Goal: Check status: Verify the current state of an ongoing process or item

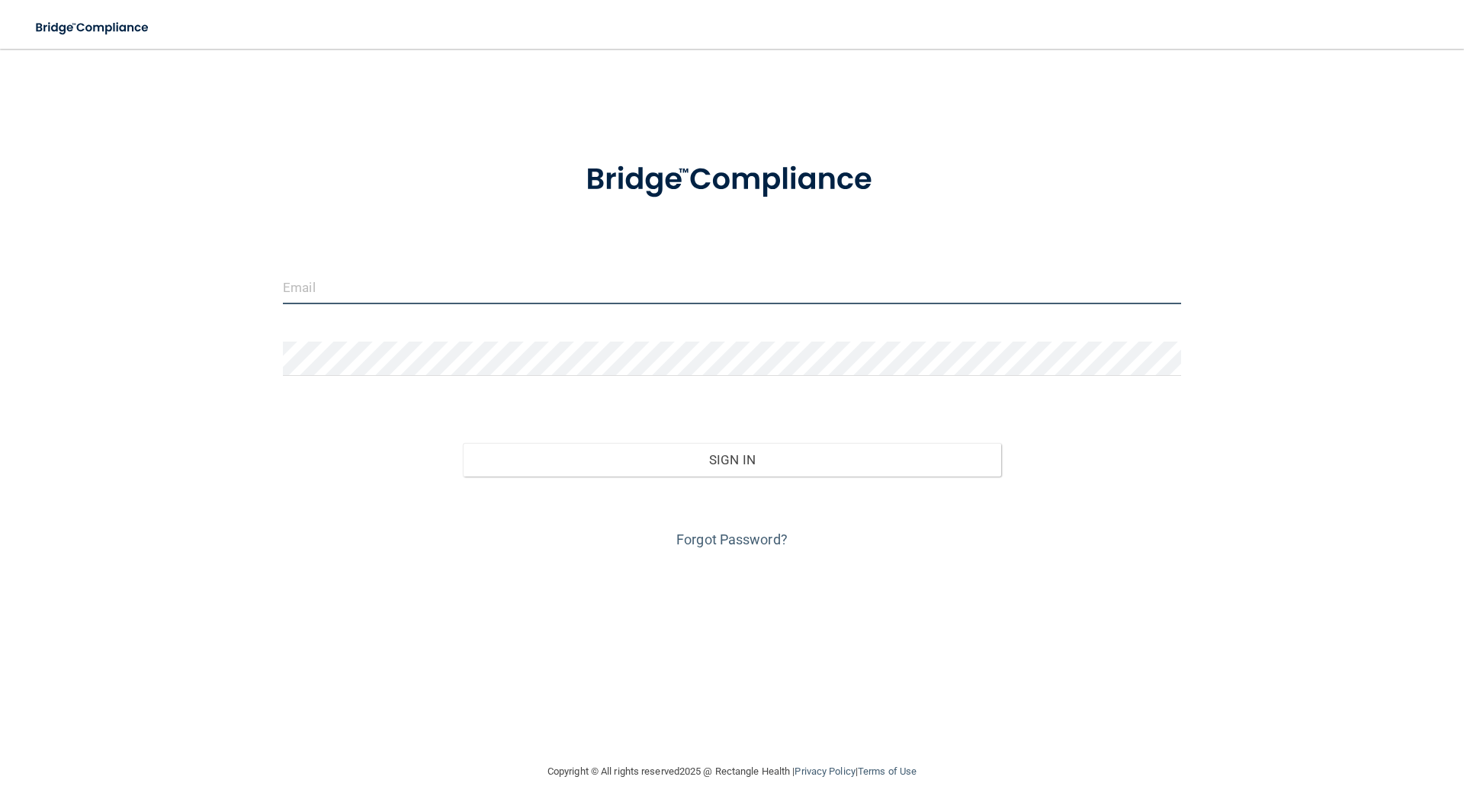
click at [359, 296] on input "email" at bounding box center [732, 286] width 898 height 34
click at [373, 292] on input "email" at bounding box center [732, 286] width 898 height 34
type input "[EMAIL_ADDRESS][DOMAIN_NAME]"
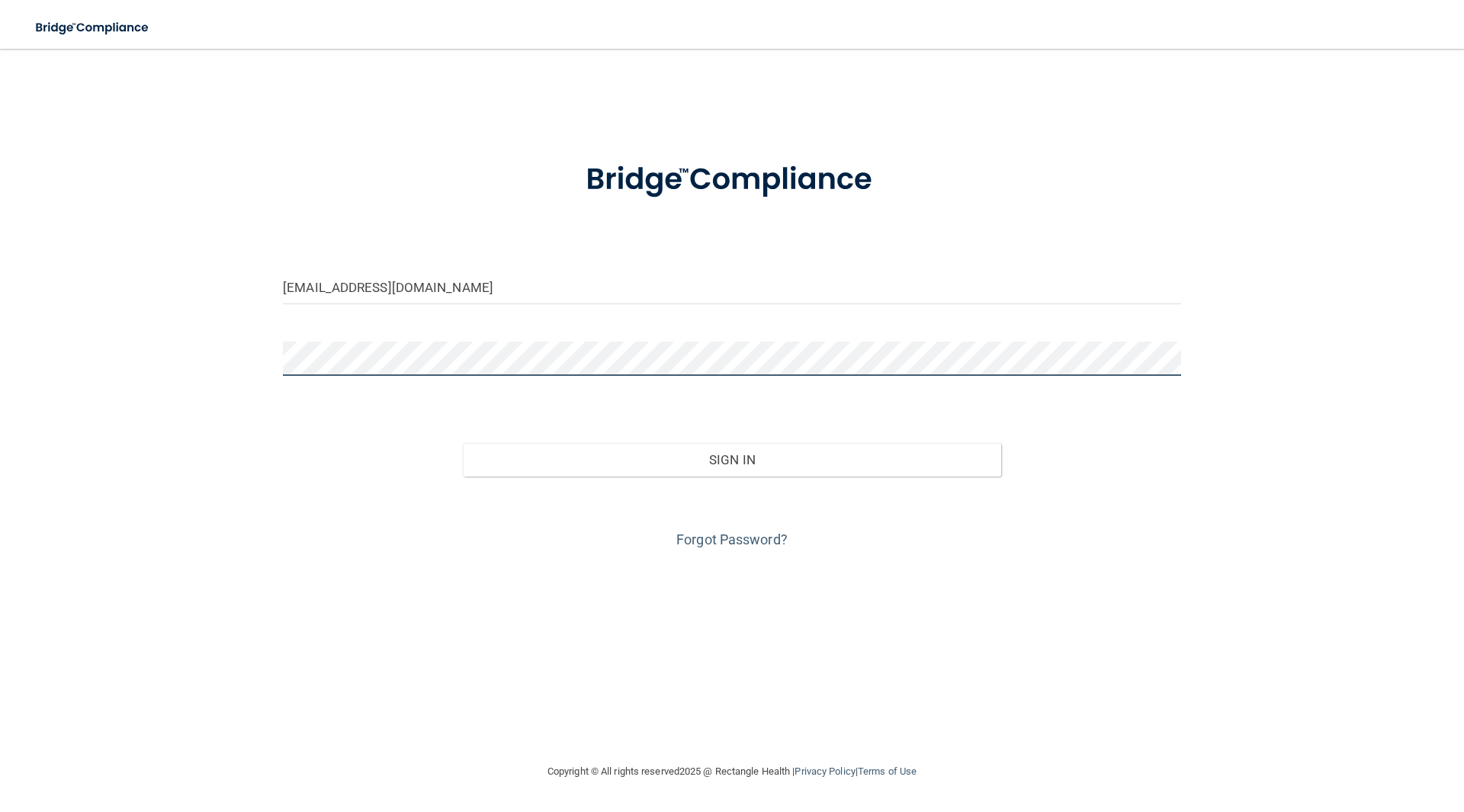
click at [463, 443] on button "Sign In" at bounding box center [732, 460] width 539 height 33
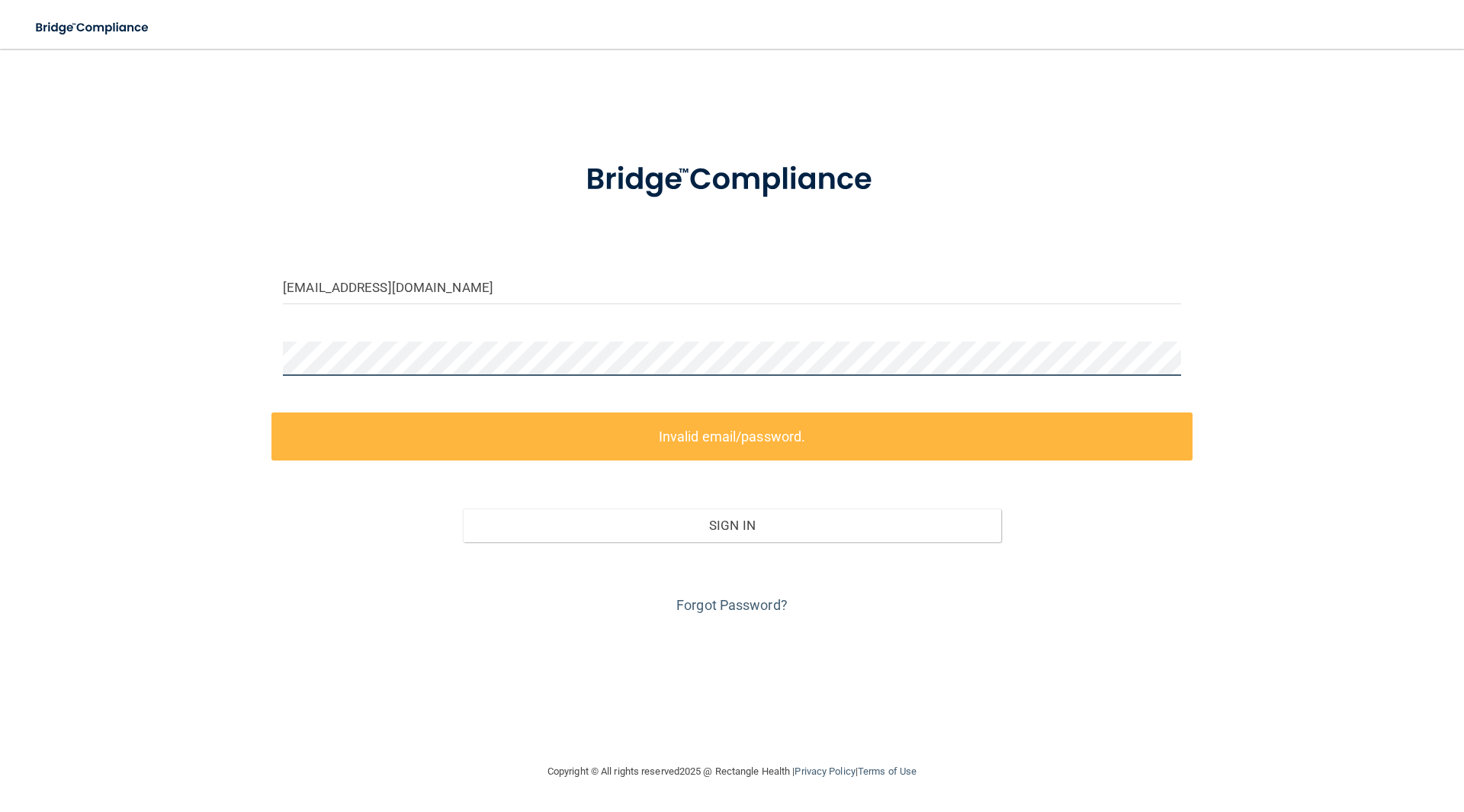
click at [188, 365] on div "[EMAIL_ADDRESS][DOMAIN_NAME] Invalid email/password. You don't have permission …" at bounding box center [732, 405] width 1402 height 683
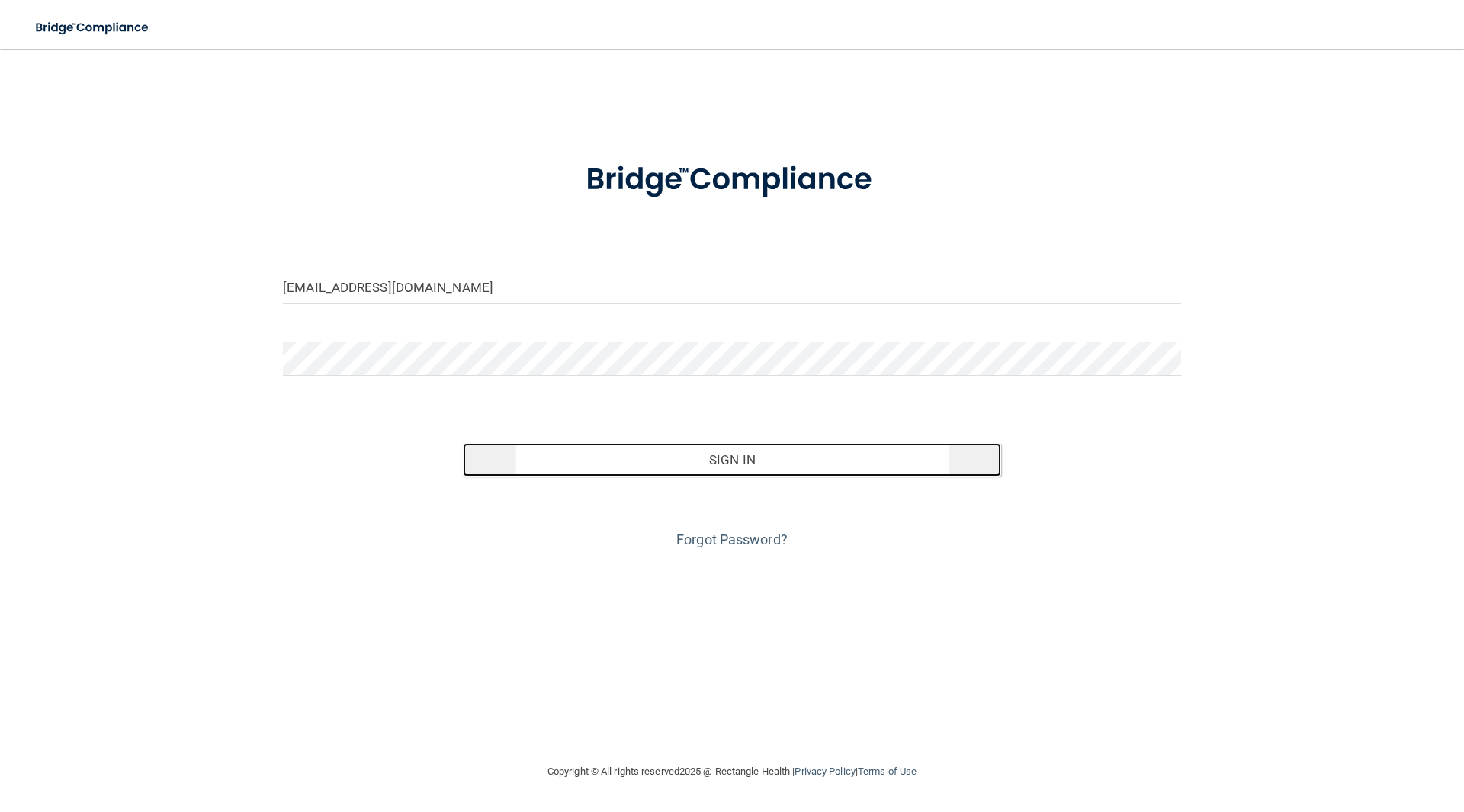
click at [734, 452] on button "Sign In" at bounding box center [732, 460] width 539 height 33
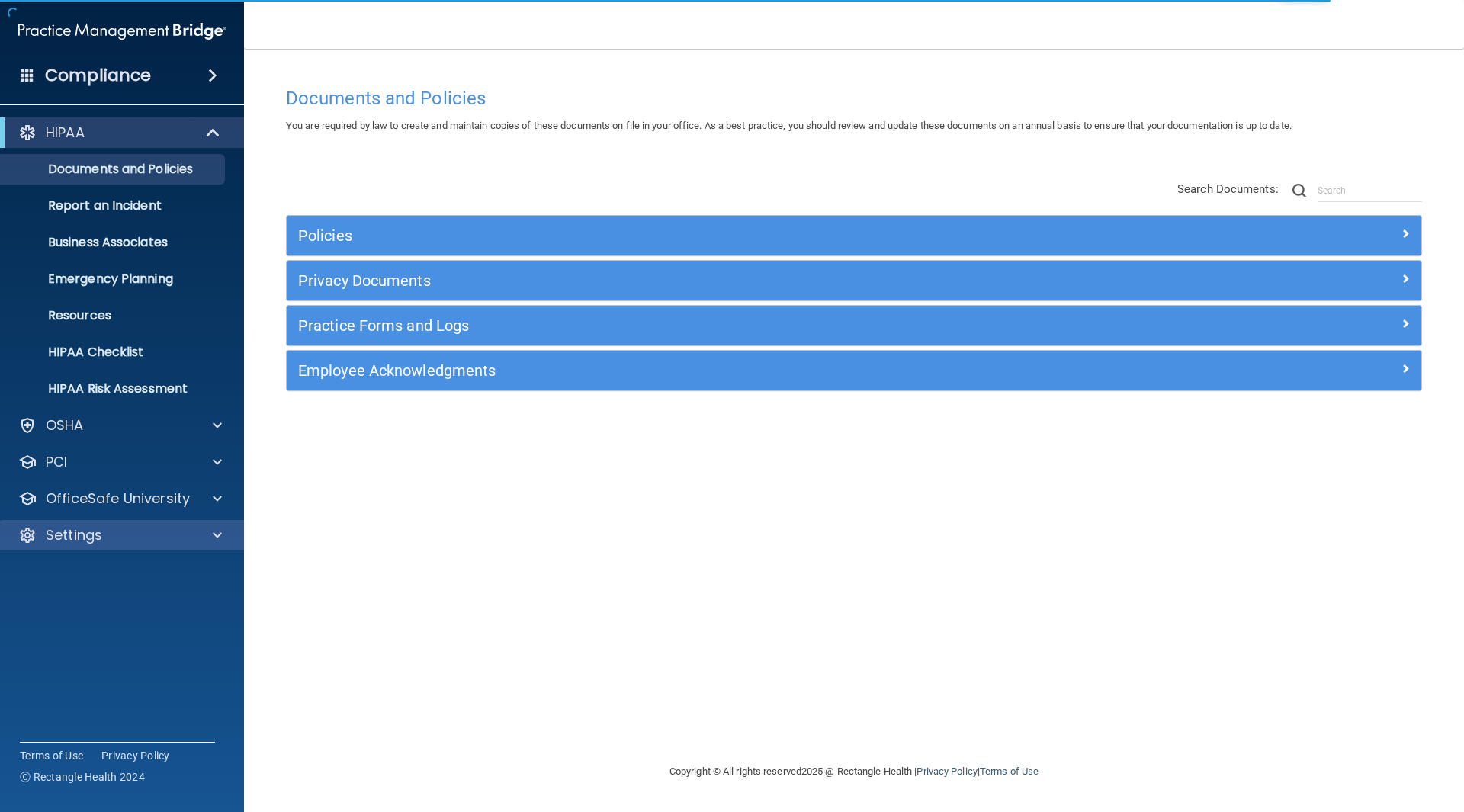
click at [112, 550] on div "HIPAA Documents and Policies Report an Incident Business Associates Emergency P…" at bounding box center [122, 337] width 244 height 452
click at [126, 542] on div "Settings" at bounding box center [101, 535] width 189 height 18
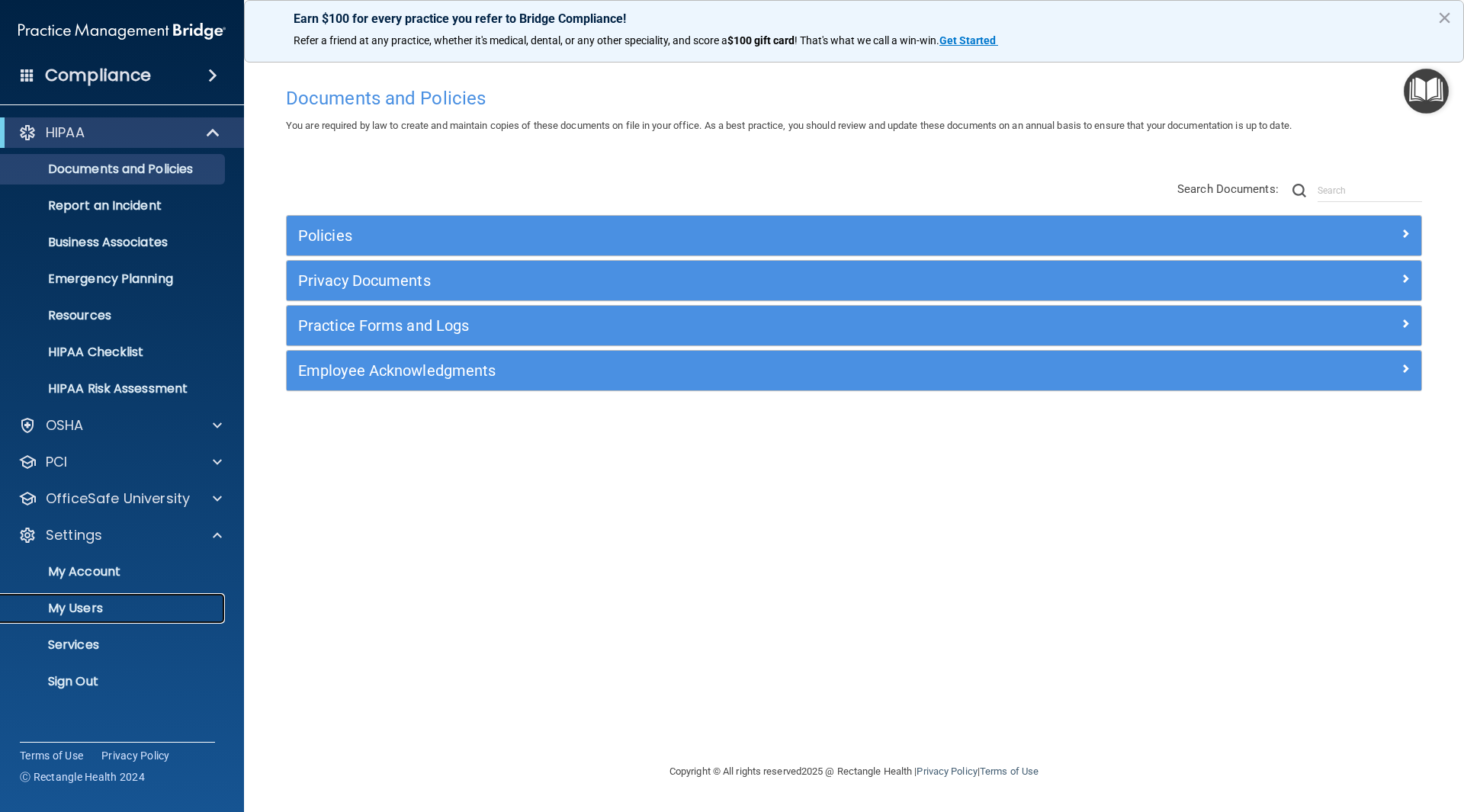
click at [95, 618] on link "My Users" at bounding box center [105, 608] width 240 height 31
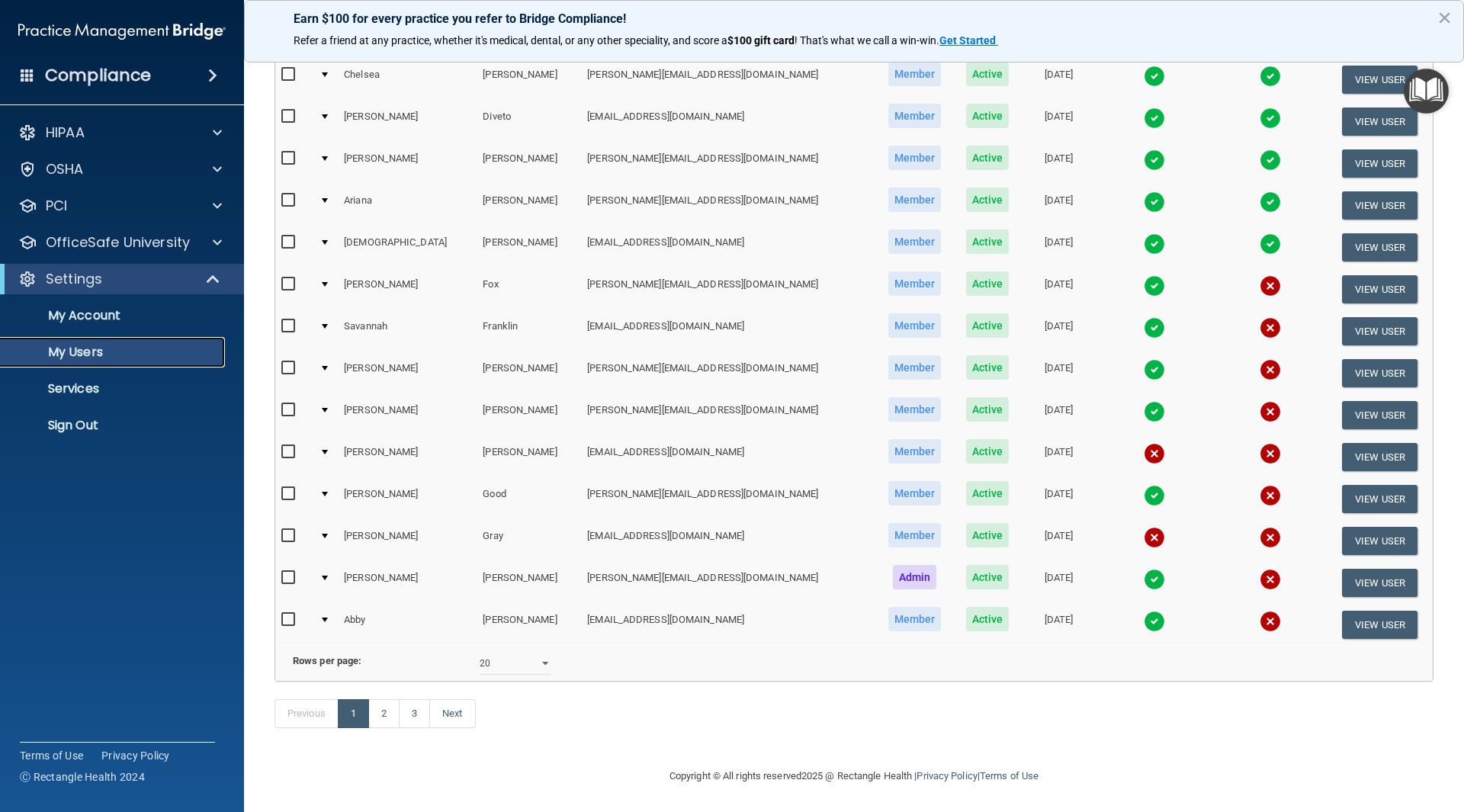
scroll to position [450, 0]
click at [541, 651] on select "10 20 30 40 all" at bounding box center [515, 663] width 71 height 23
select select "42"
click at [480, 651] on select "10 20 30 40 all" at bounding box center [515, 663] width 71 height 23
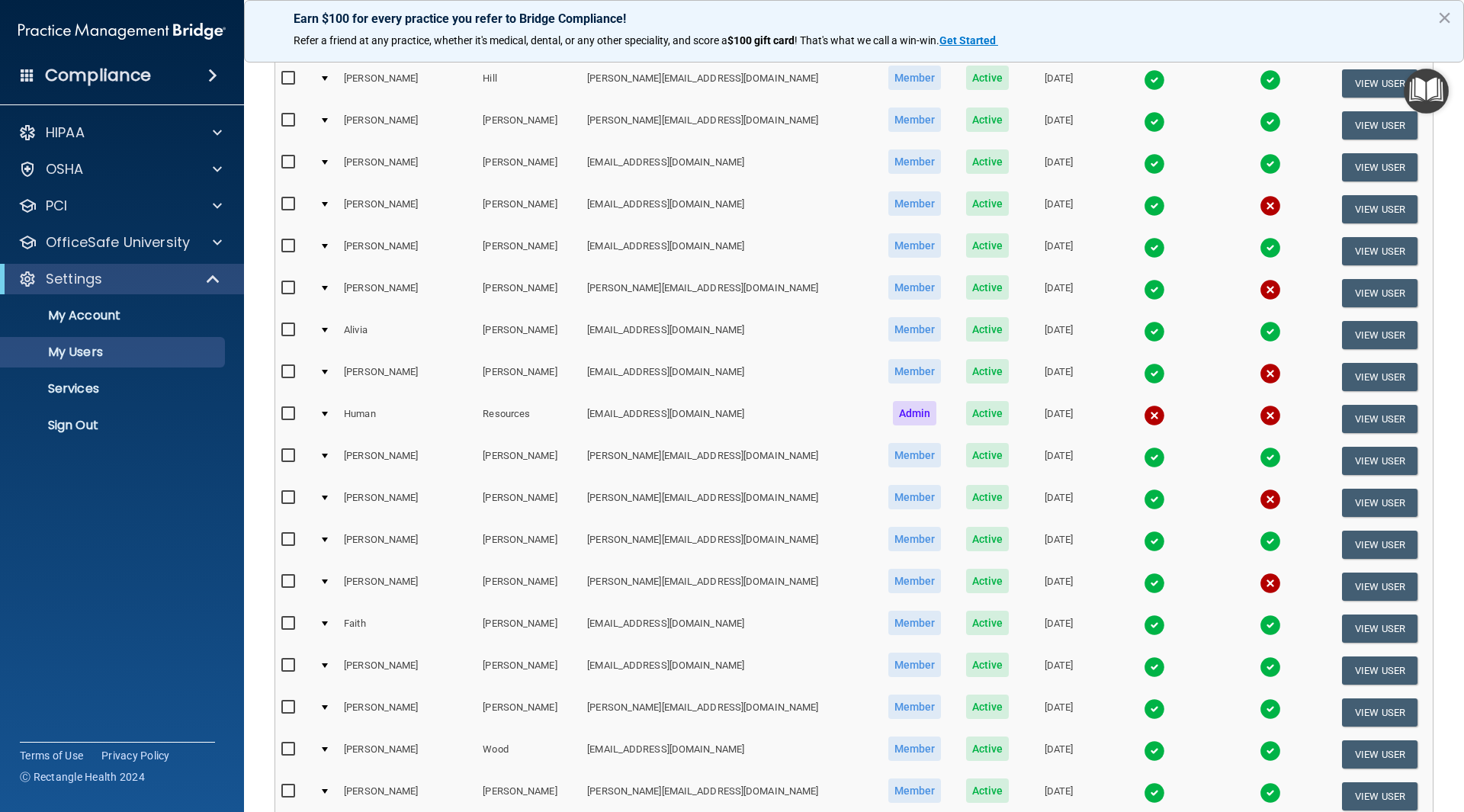
scroll to position [1143, 0]
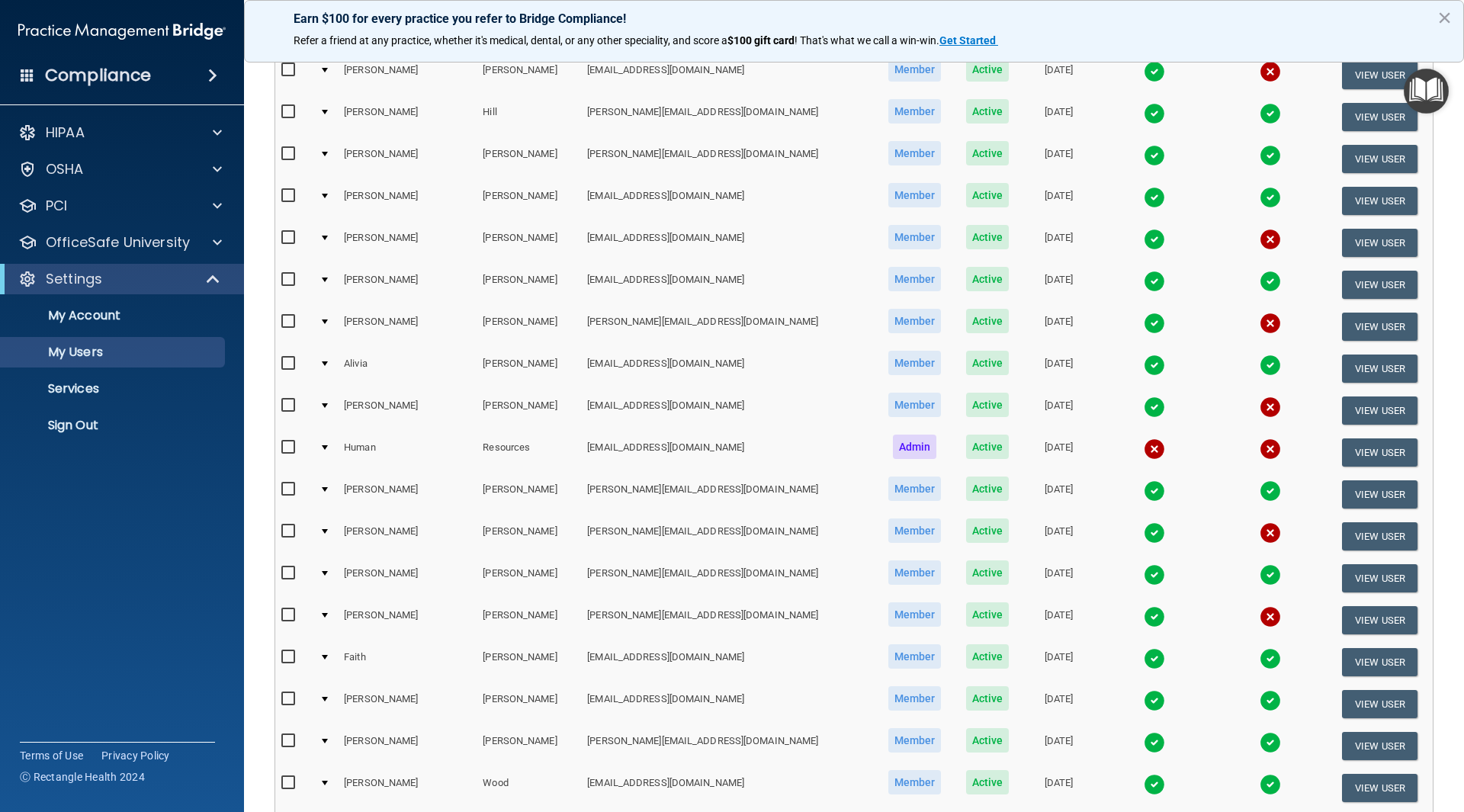
click at [1259, 405] on img at bounding box center [1270, 407] width 21 height 21
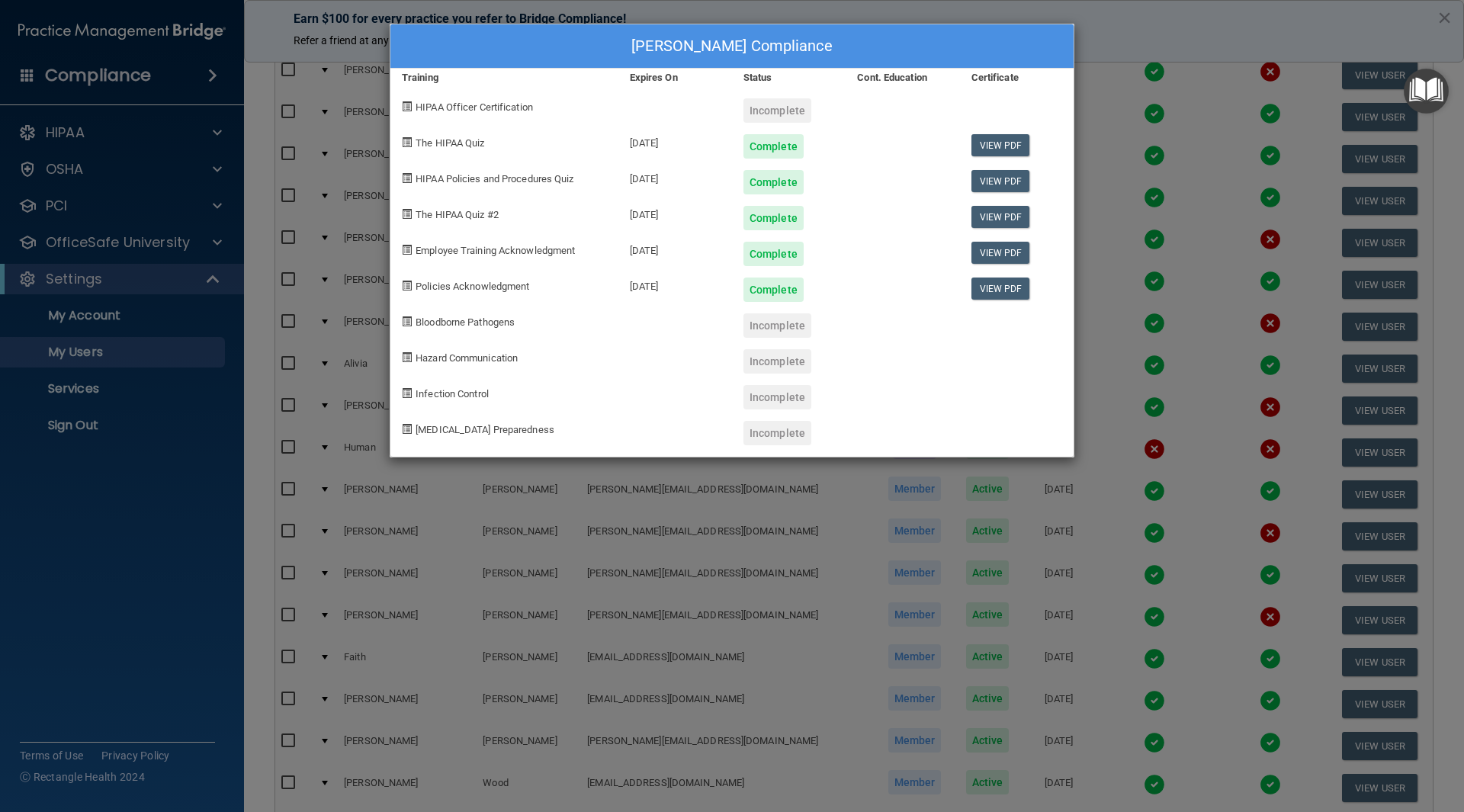
click at [728, 548] on div "[PERSON_NAME] Compliance Training Expires On Status Cont. Education Certificate…" at bounding box center [732, 406] width 1464 height 812
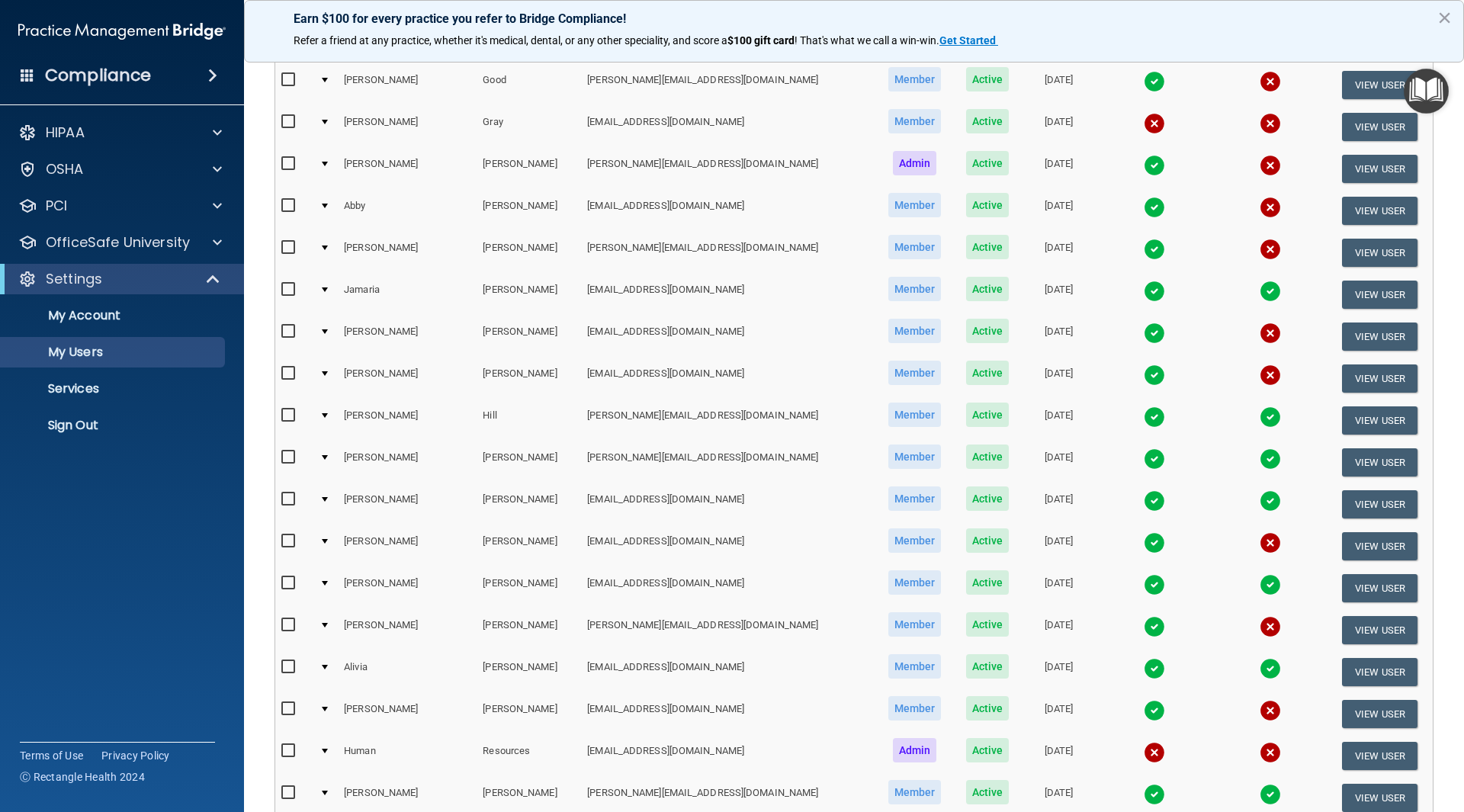
scroll to position [838, 0]
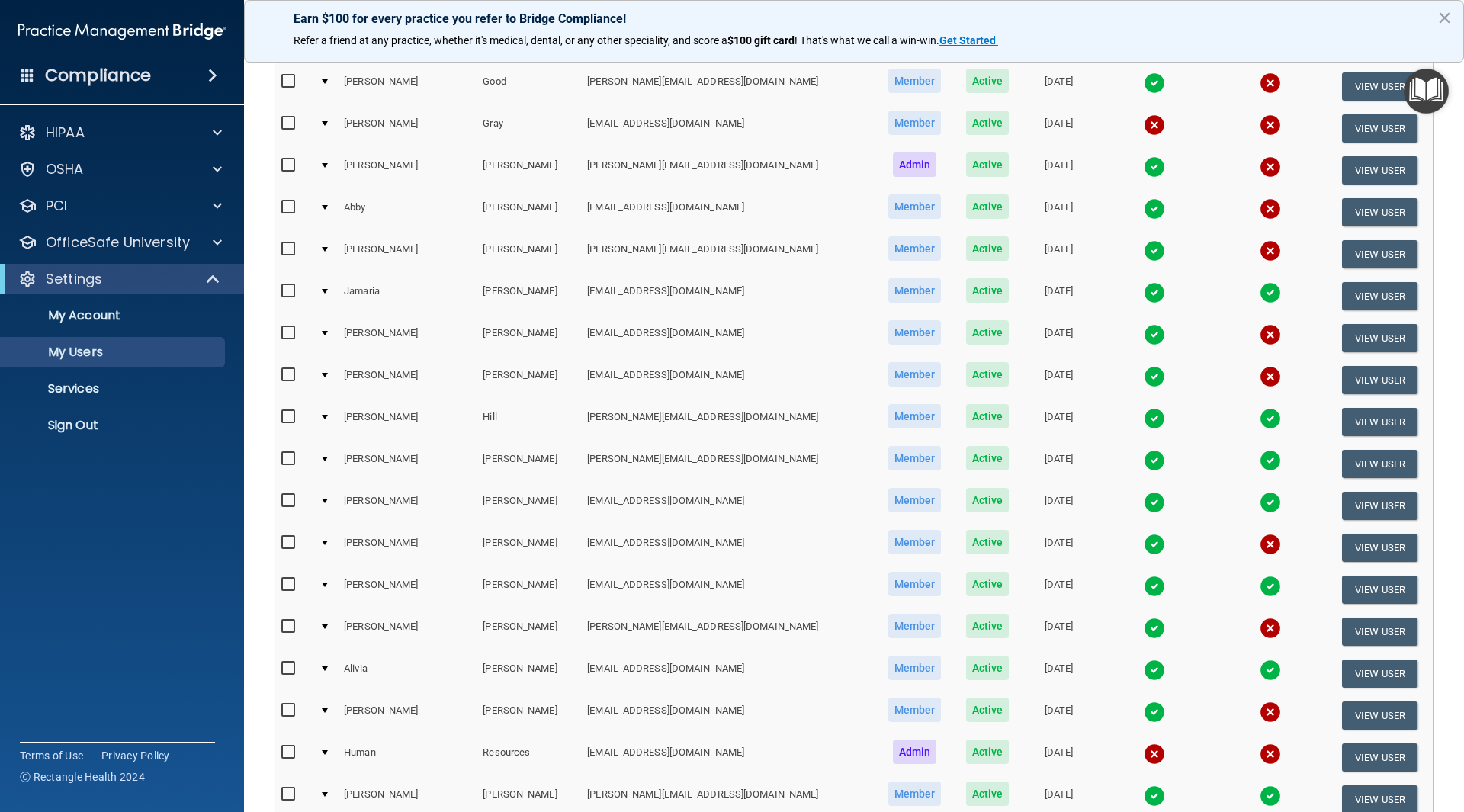
click at [1259, 124] on img at bounding box center [1270, 125] width 21 height 21
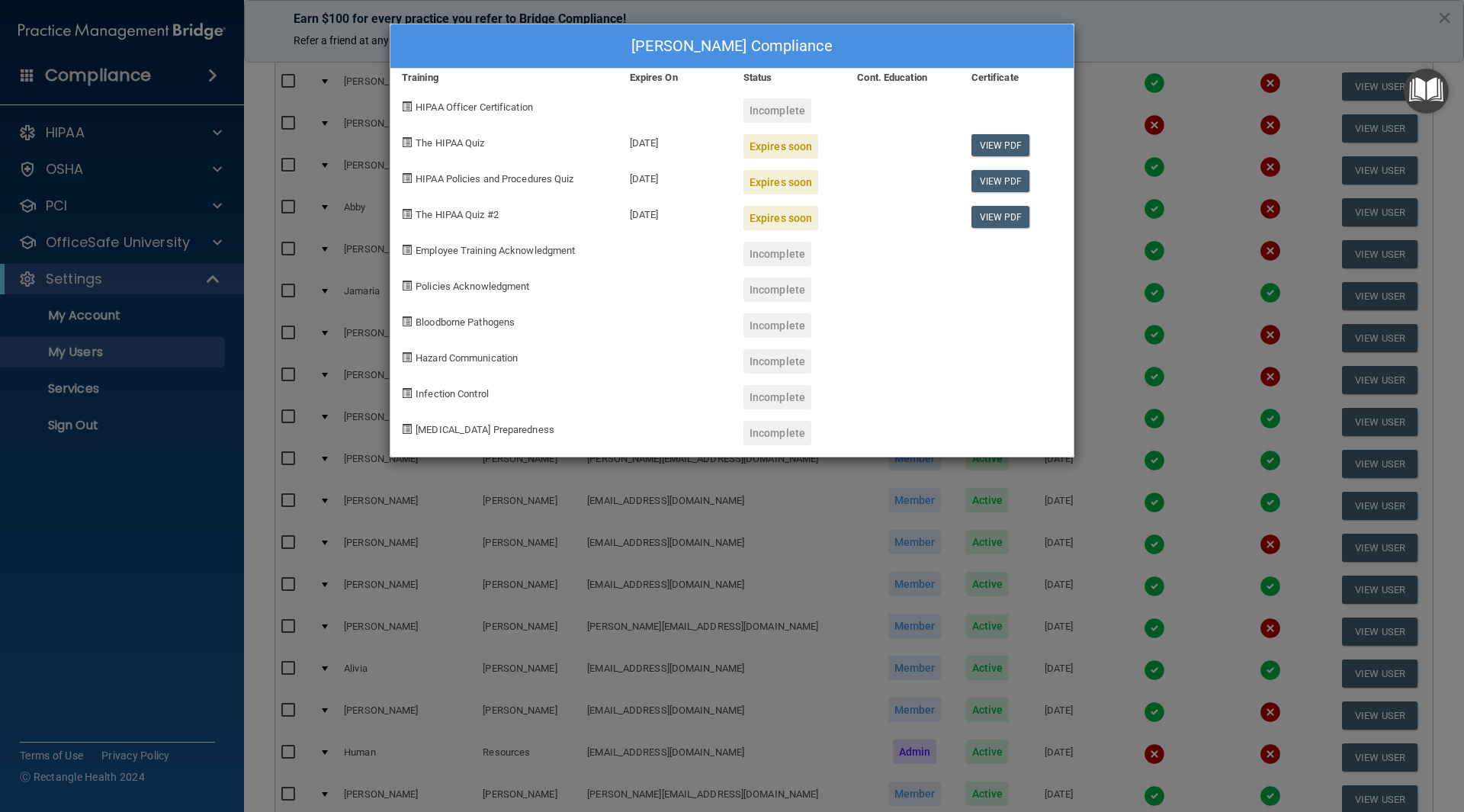
click at [657, 540] on div "[PERSON_NAME] Compliance Training Expires On Status Cont. Education Certificate…" at bounding box center [732, 406] width 1464 height 812
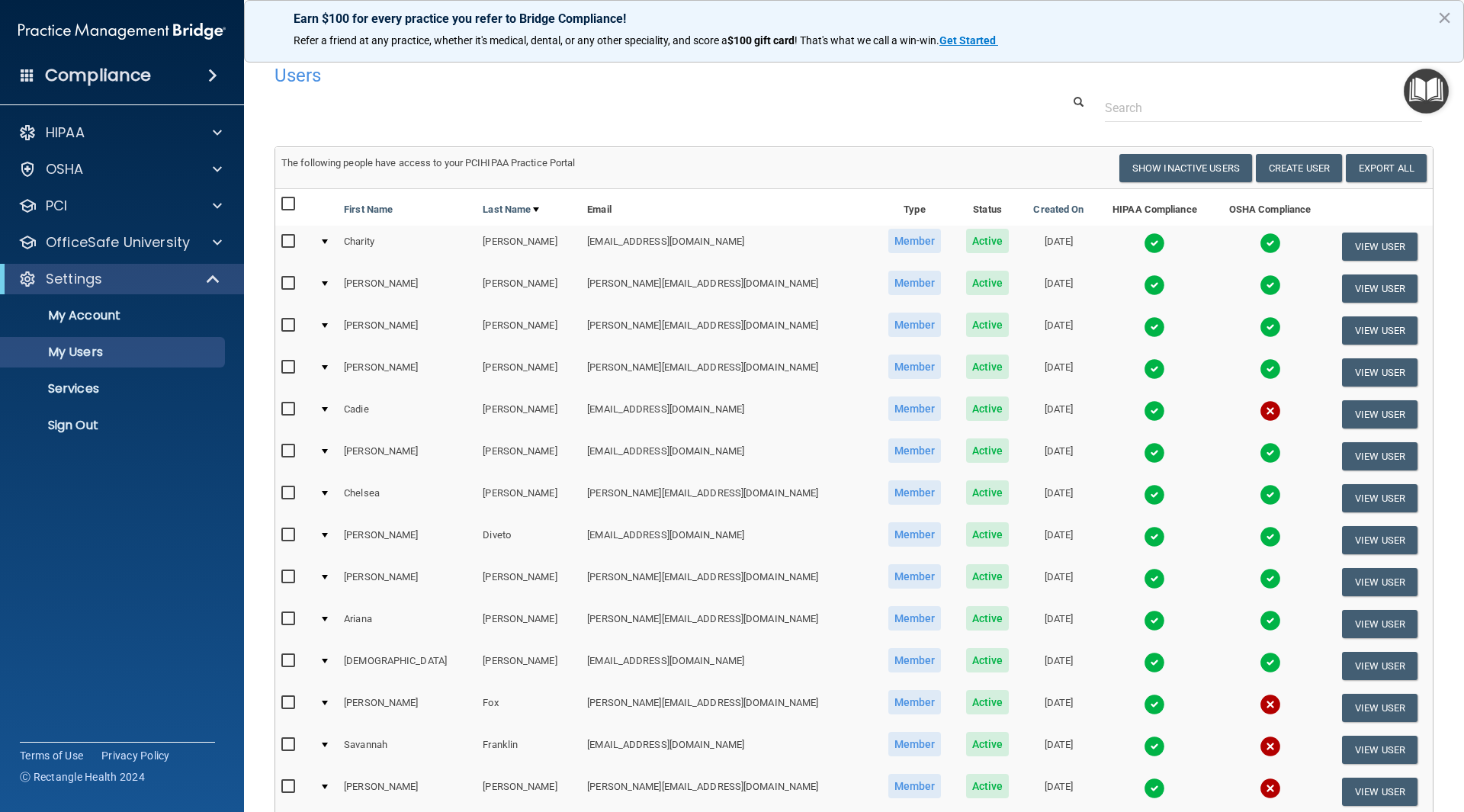
scroll to position [0, 0]
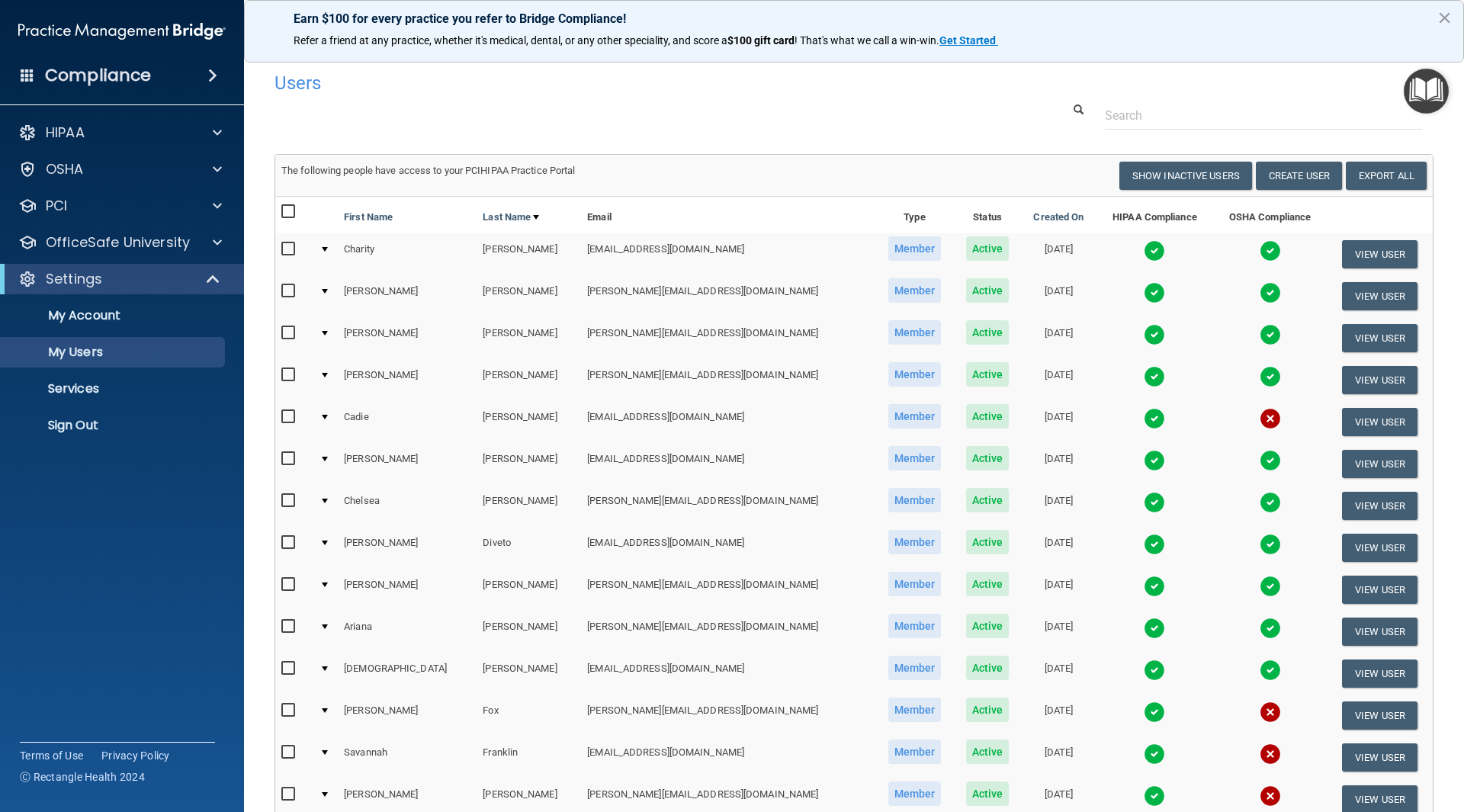
click at [1143, 326] on img at bounding box center [1154, 335] width 21 height 21
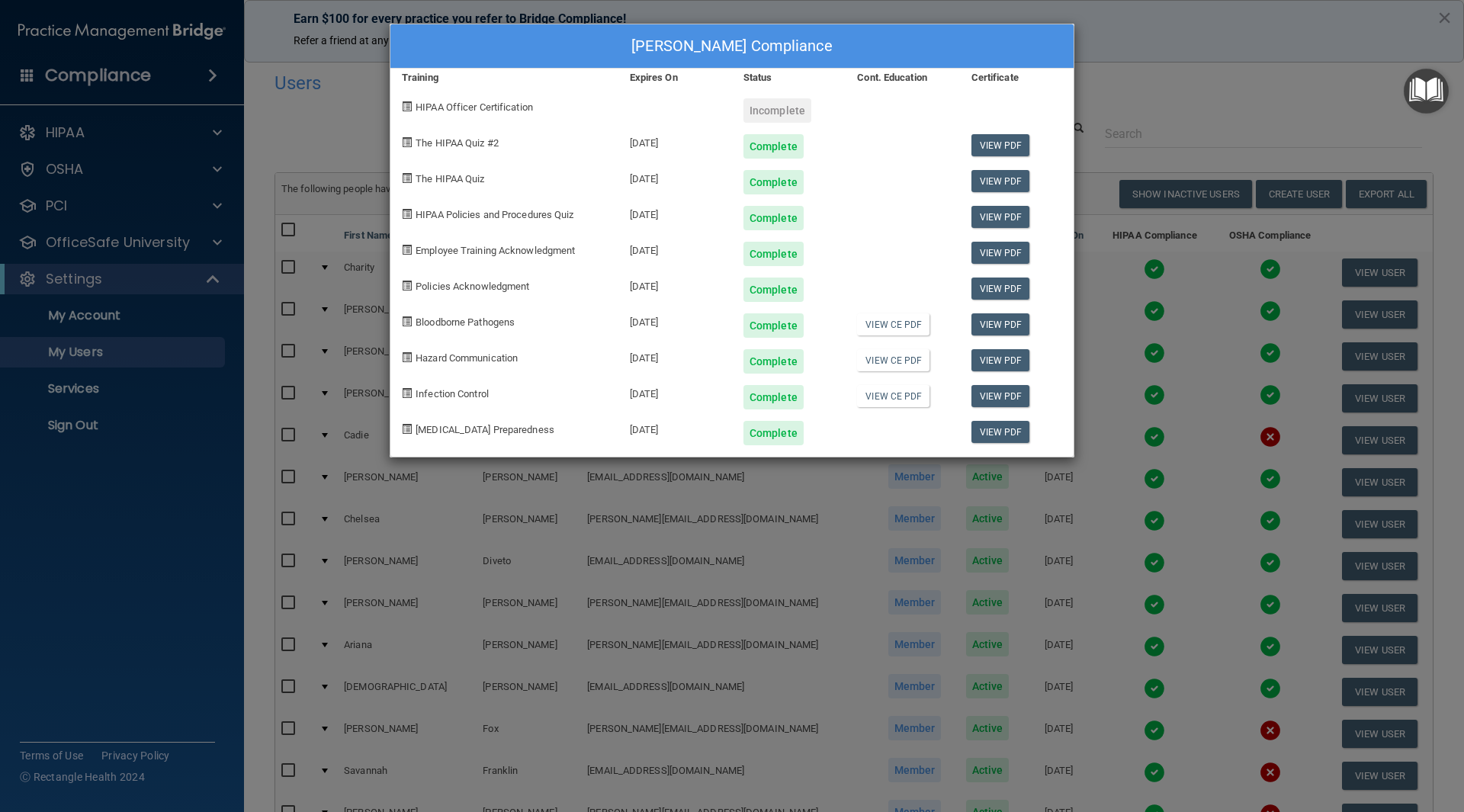
click at [301, 131] on div "[PERSON_NAME] Compliance Training Expires On Status Cont. Education Certificate…" at bounding box center [732, 406] width 1464 height 812
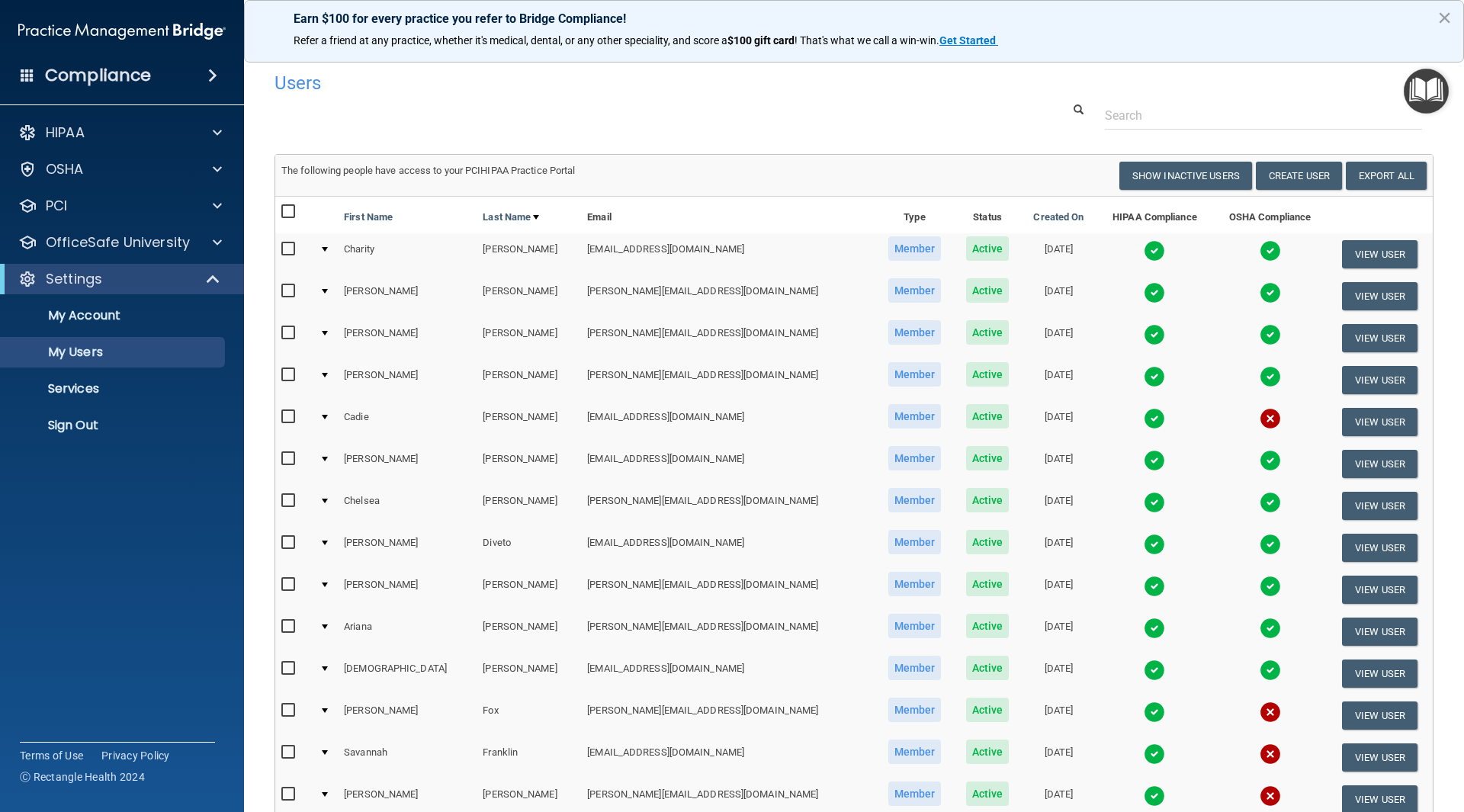
drag, startPoint x: 101, startPoint y: 77, endPoint x: 105, endPoint y: 70, distance: 8.1
click at [101, 77] on h4 "Compliance" at bounding box center [98, 76] width 106 height 21
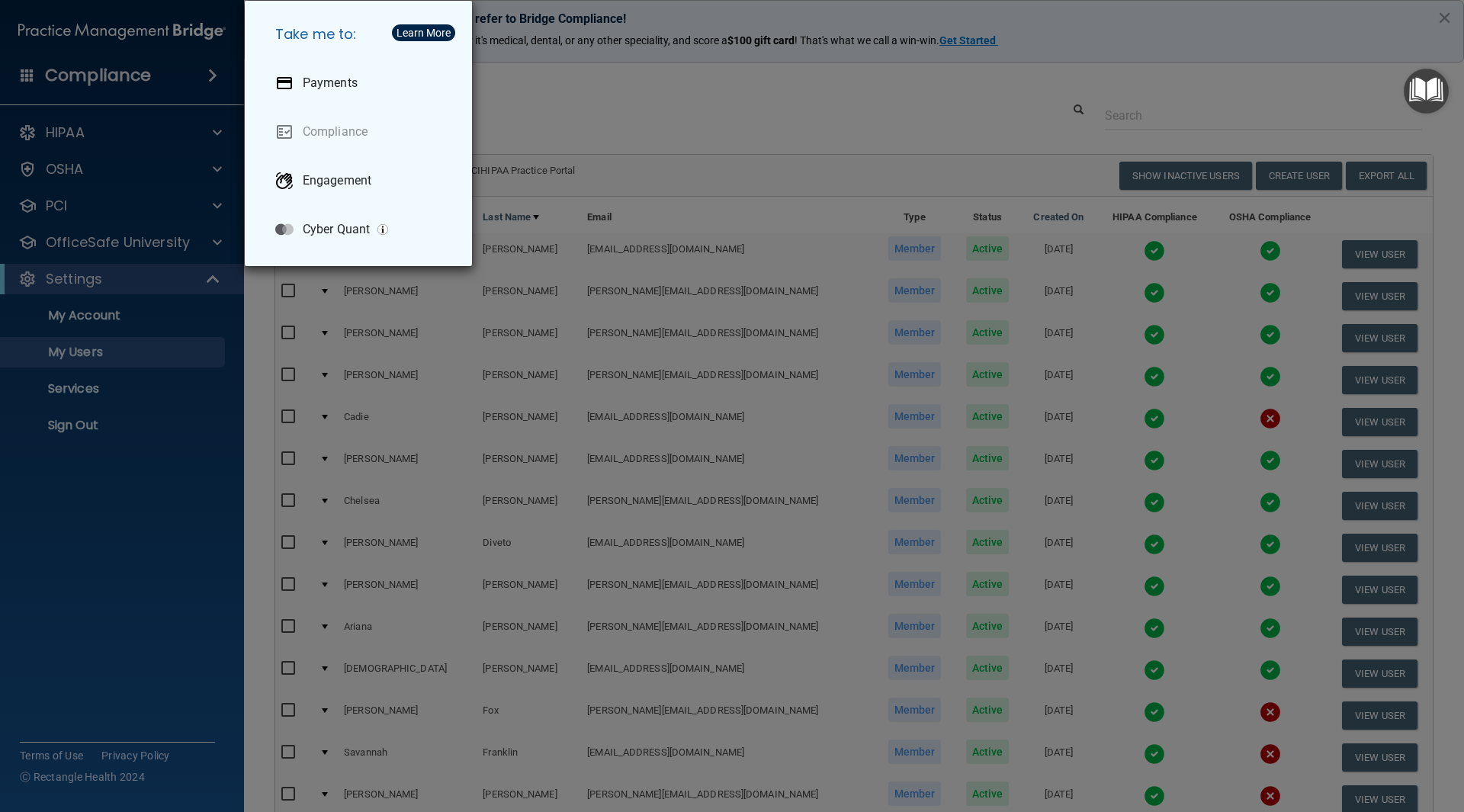
click at [595, 103] on div "Take me to: Payments Compliance Engagement Cyber Quant" at bounding box center [732, 406] width 1464 height 812
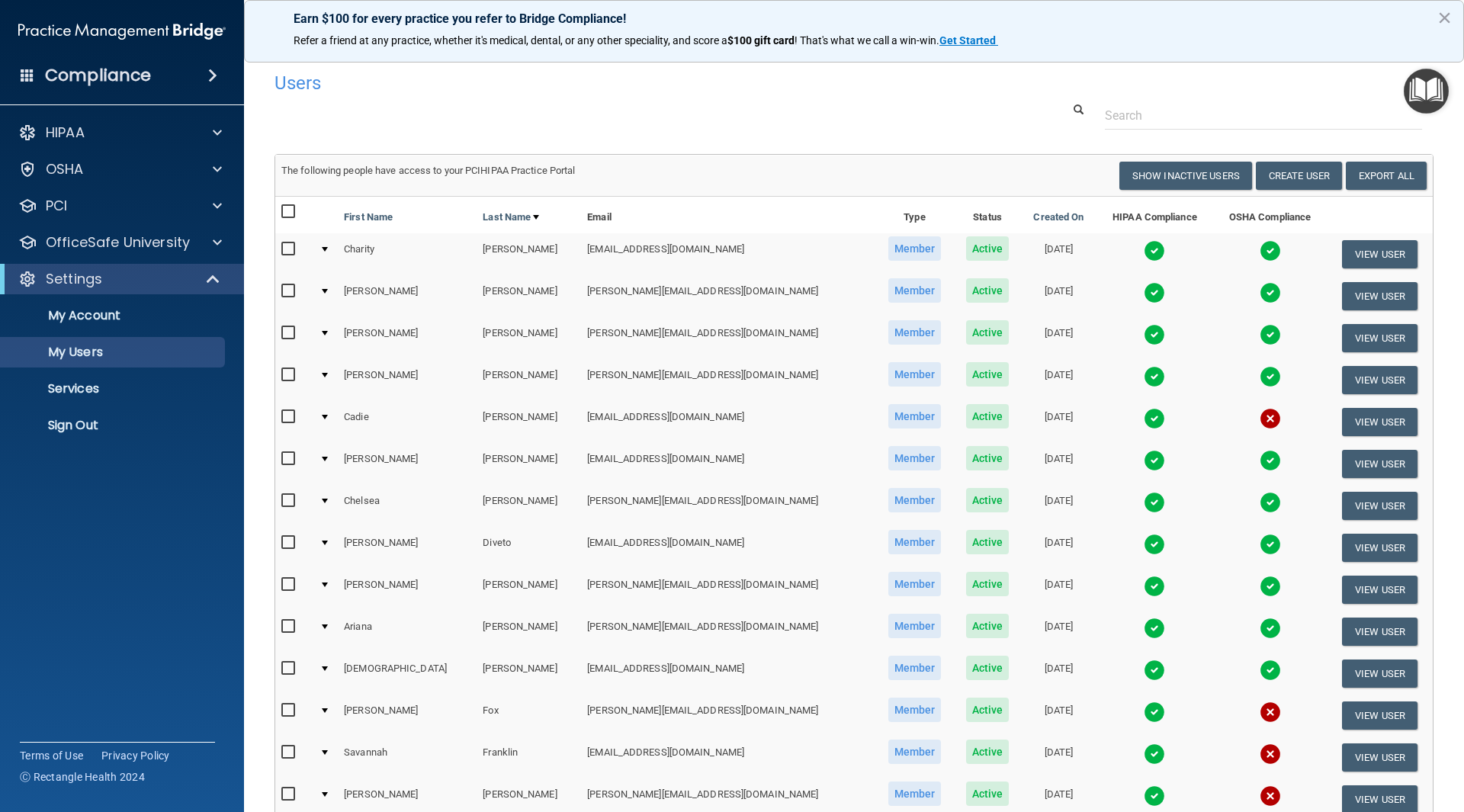
click at [925, 105] on div at bounding box center [853, 115] width 1182 height 28
